Goal: Transaction & Acquisition: Purchase product/service

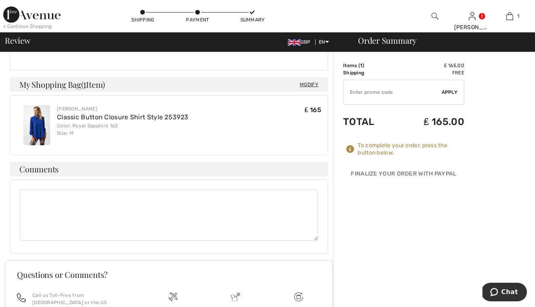
scroll to position [337, 0]
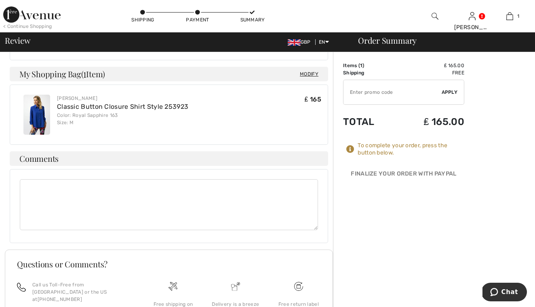
click at [37, 179] on textarea at bounding box center [169, 204] width 298 height 51
type textarea "please ask courier to leave goods at front porch"
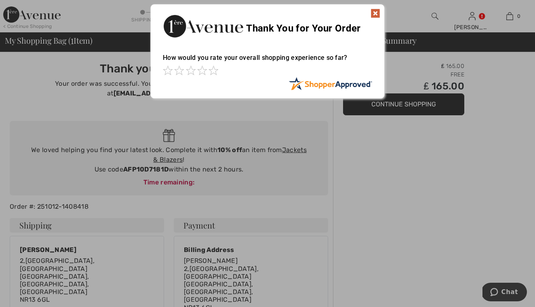
click at [376, 11] on img at bounding box center [376, 13] width 10 height 10
